Goal: Information Seeking & Learning: Understand process/instructions

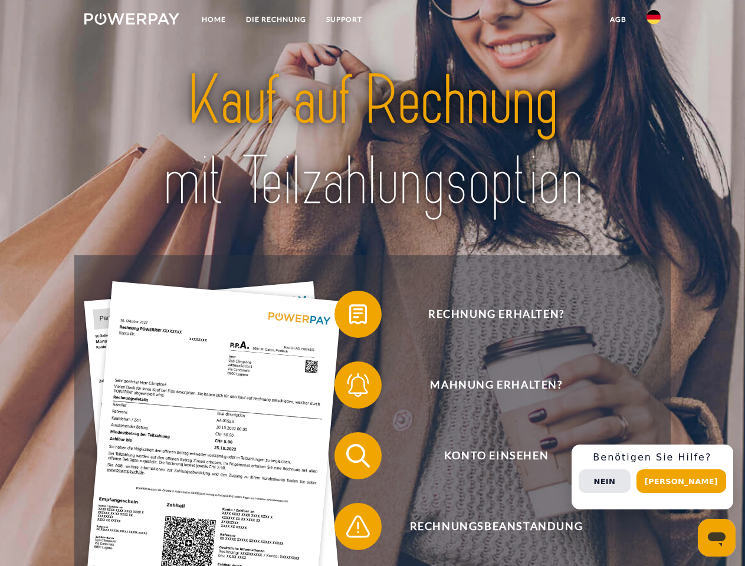
click at [132, 21] on img at bounding box center [131, 19] width 95 height 12
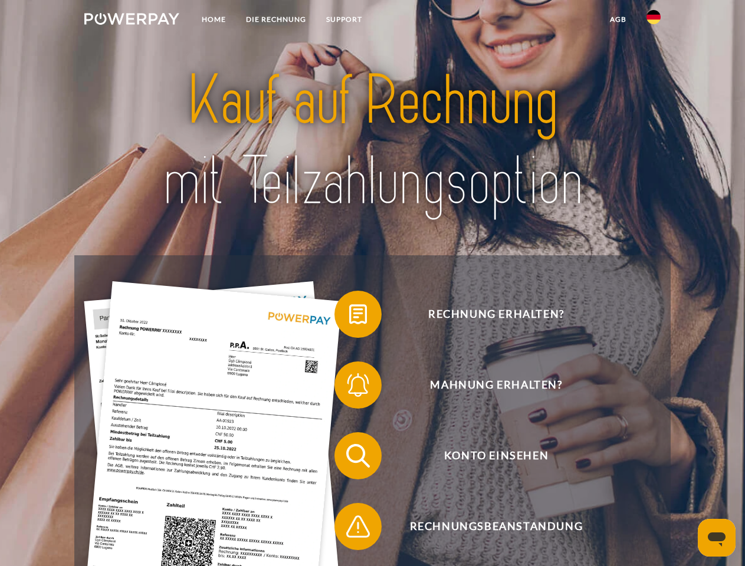
click at [654, 21] on img at bounding box center [654, 17] width 14 height 14
click at [618, 19] on link "agb" at bounding box center [618, 19] width 37 height 21
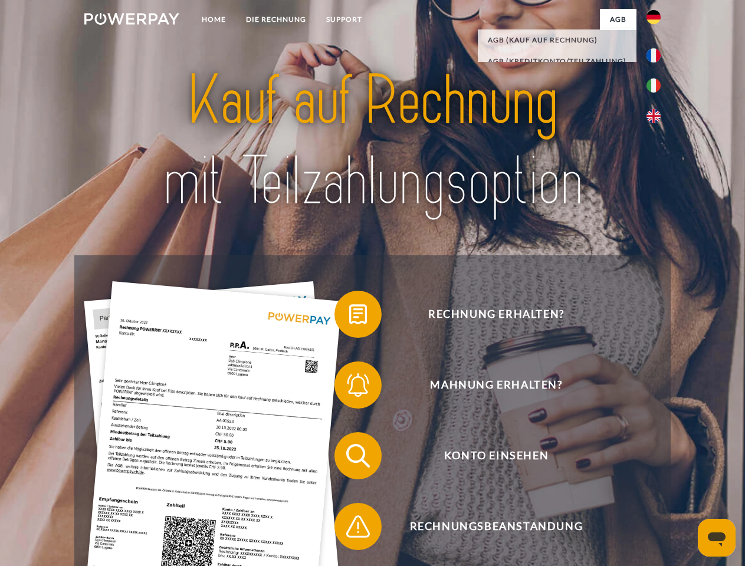
click at [349, 317] on span at bounding box center [340, 314] width 59 height 59
click at [349, 388] on span at bounding box center [340, 385] width 59 height 59
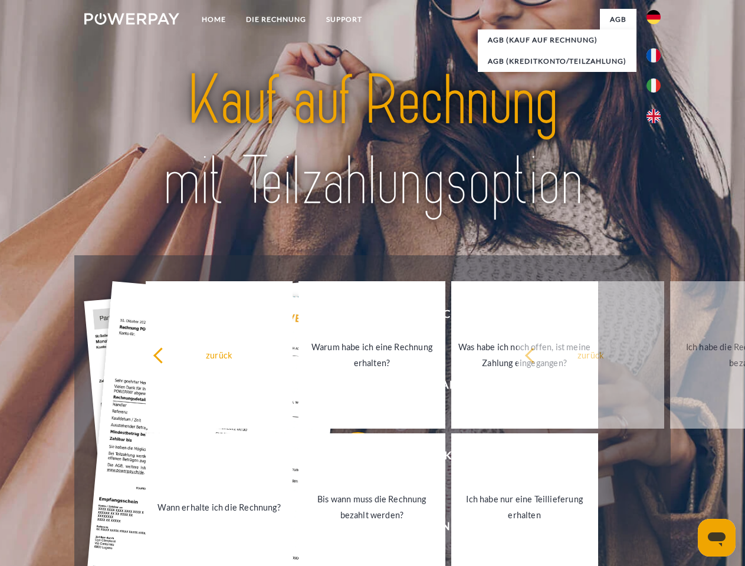
click at [349, 458] on link "Bis wann muss die Rechnung bezahlt werden?" at bounding box center [372, 507] width 147 height 147
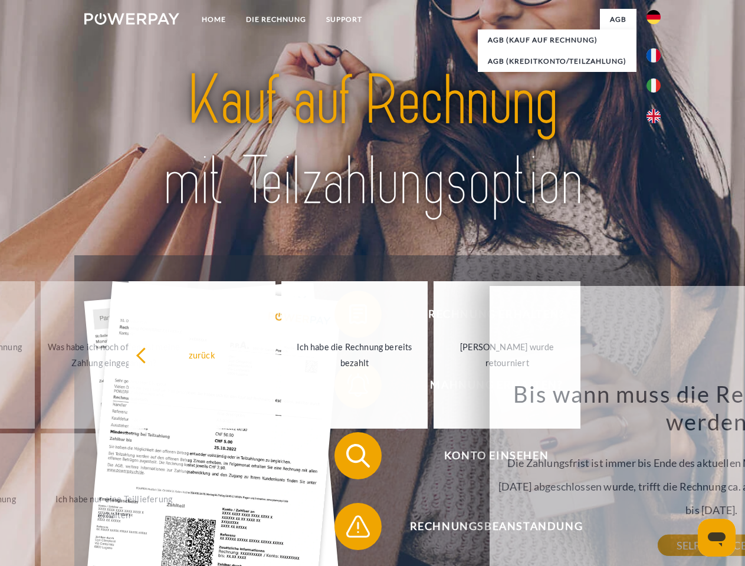
click at [349, 529] on span at bounding box center [340, 526] width 59 height 59
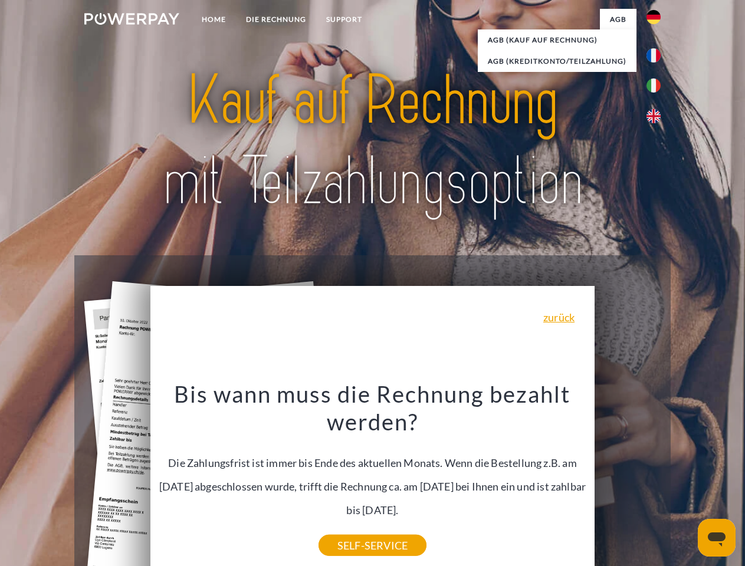
click at [657, 477] on div "Rechnung erhalten? Mahnung erhalten? Konto einsehen" at bounding box center [372, 491] width 596 height 472
click at [628, 480] on span "Konto einsehen" at bounding box center [496, 455] width 289 height 47
click at [686, 481] on header "Home DIE RECHNUNG SUPPORT" at bounding box center [372, 407] width 745 height 815
